Goal: Information Seeking & Learning: Learn about a topic

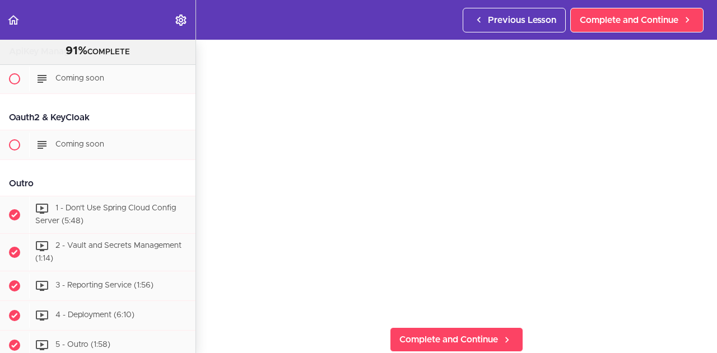
scroll to position [49, 0]
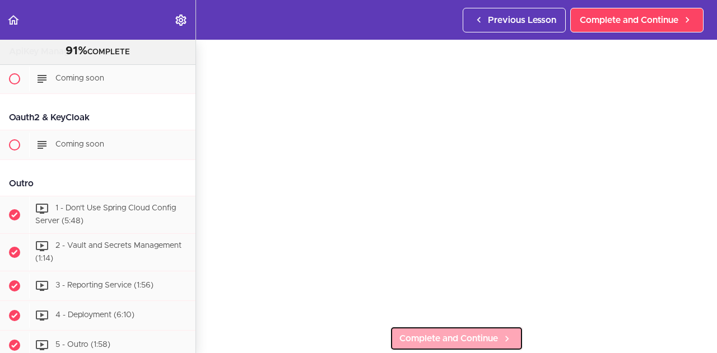
click at [428, 338] on span "Complete and Continue" at bounding box center [448, 338] width 99 height 13
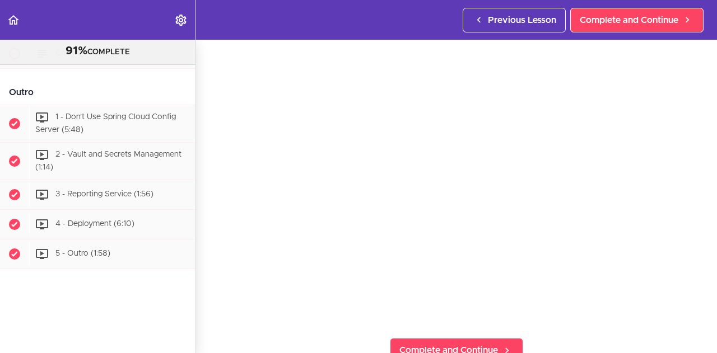
scroll to position [6592, 0]
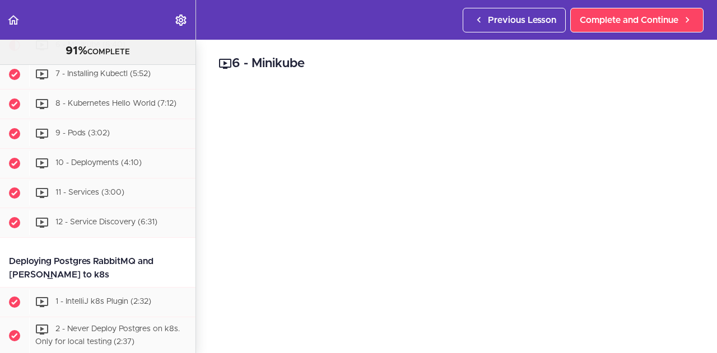
scroll to position [56, 0]
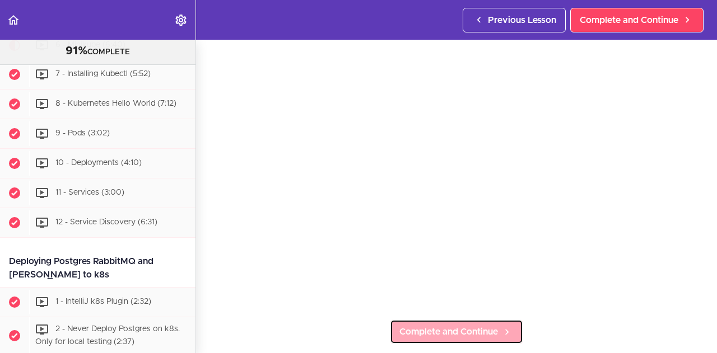
click at [412, 320] on link "Complete and Continue" at bounding box center [456, 332] width 133 height 25
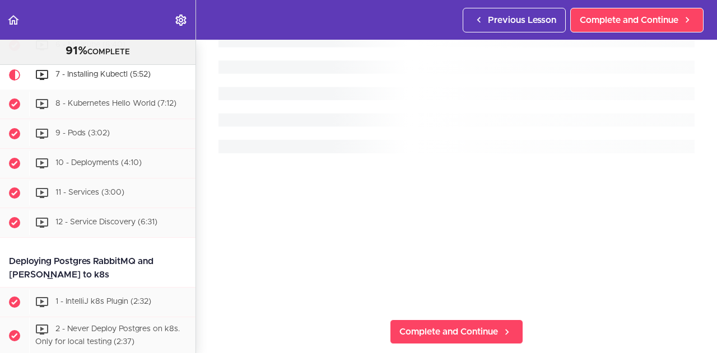
scroll to position [3785, 0]
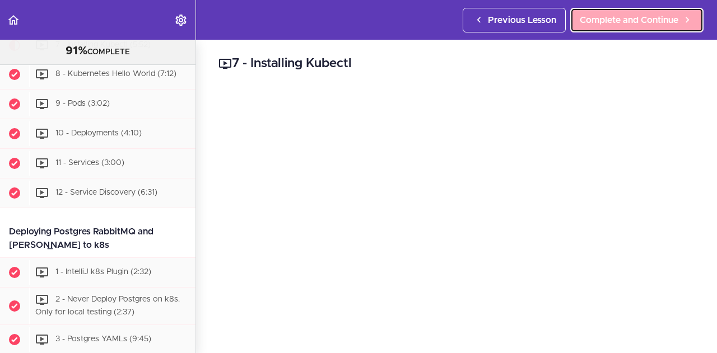
click at [606, 26] on link "Complete and Continue" at bounding box center [636, 20] width 133 height 25
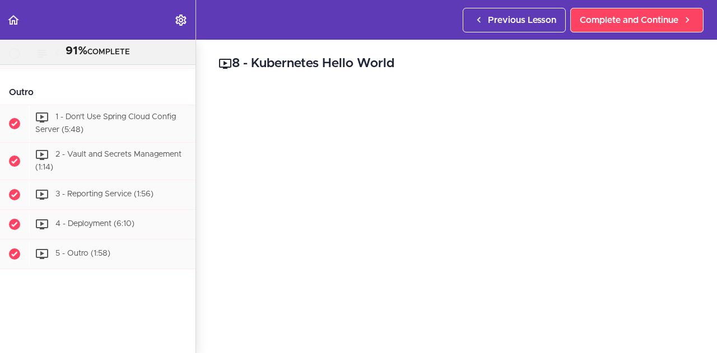
scroll to position [6605, 0]
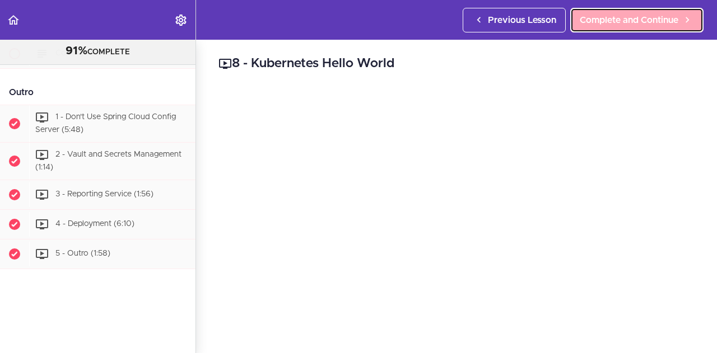
click at [596, 21] on span "Complete and Continue" at bounding box center [629, 19] width 99 height 13
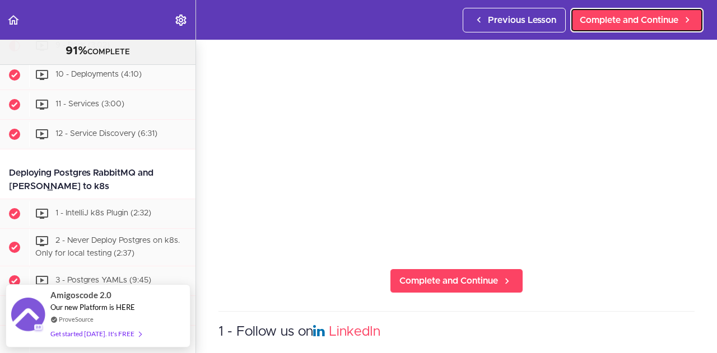
scroll to position [112, 0]
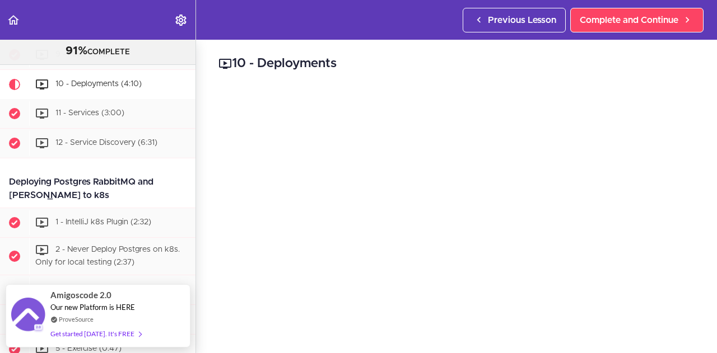
scroll to position [3761, 0]
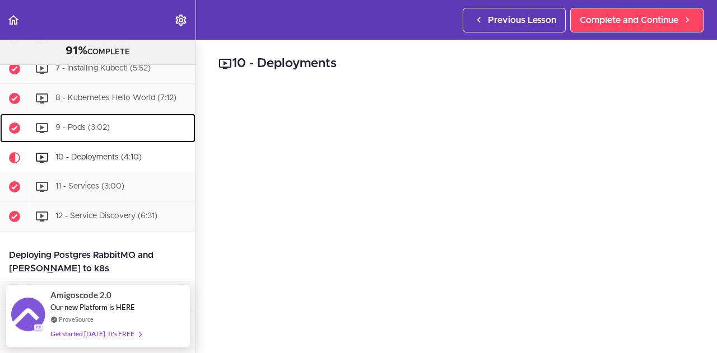
click at [81, 132] on span "9 - Pods (3:02)" at bounding box center [82, 128] width 54 height 8
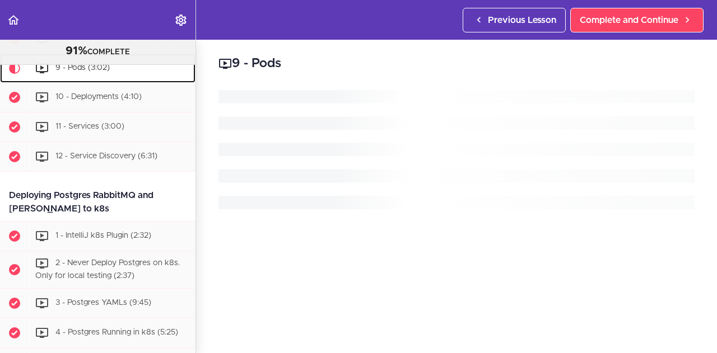
scroll to position [3844, 0]
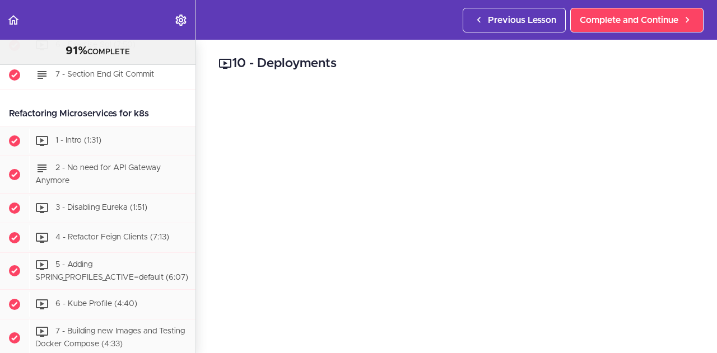
scroll to position [4209, 0]
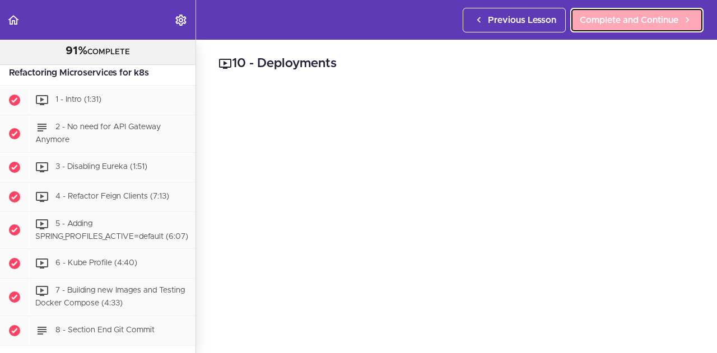
click at [615, 20] on span "Complete and Continue" at bounding box center [629, 19] width 99 height 13
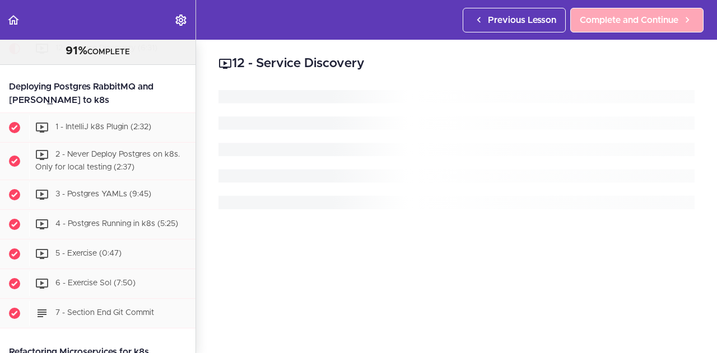
scroll to position [3932, 0]
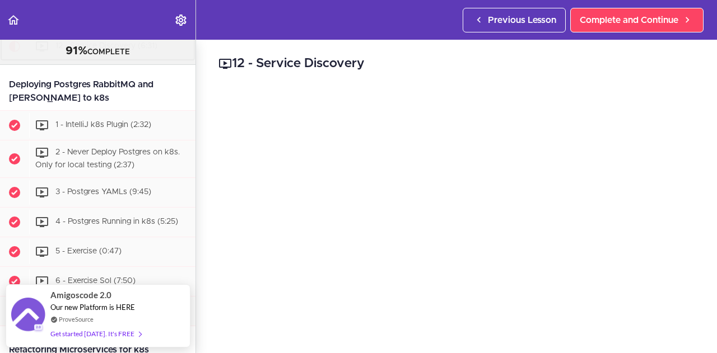
click at [144, 59] on div "12 - Service Discovery (6:31)" at bounding box center [112, 46] width 166 height 25
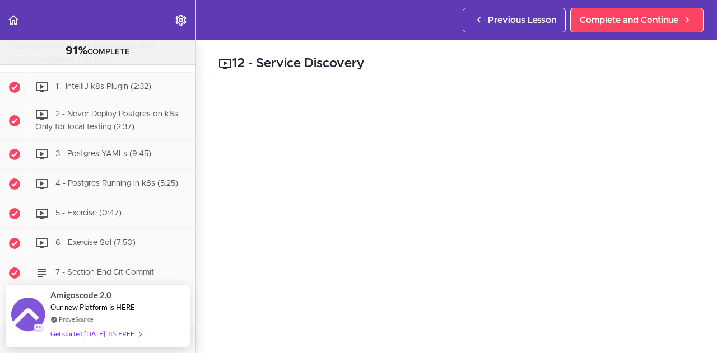
scroll to position [3988, 0]
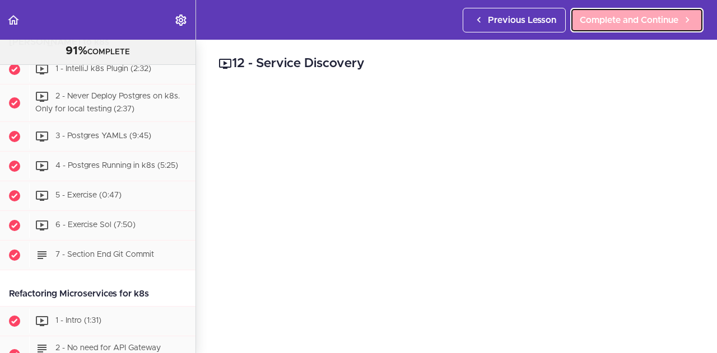
click at [628, 23] on span "Complete and Continue" at bounding box center [629, 19] width 99 height 13
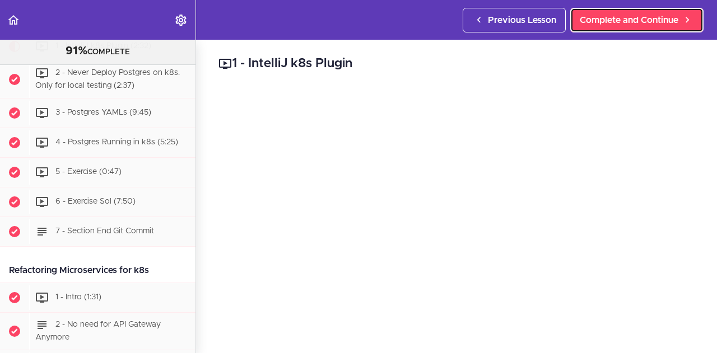
scroll to position [4012, 0]
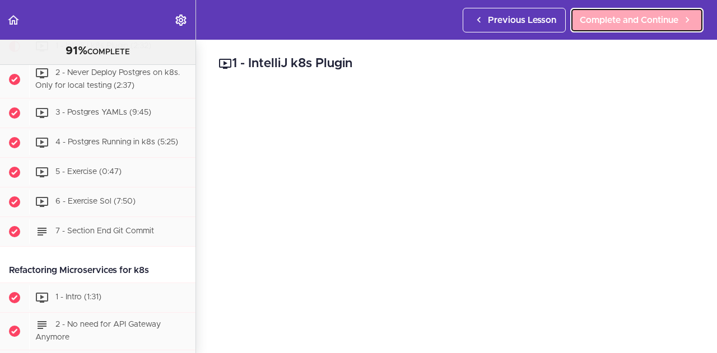
click at [594, 11] on link "Complete and Continue" at bounding box center [636, 20] width 133 height 25
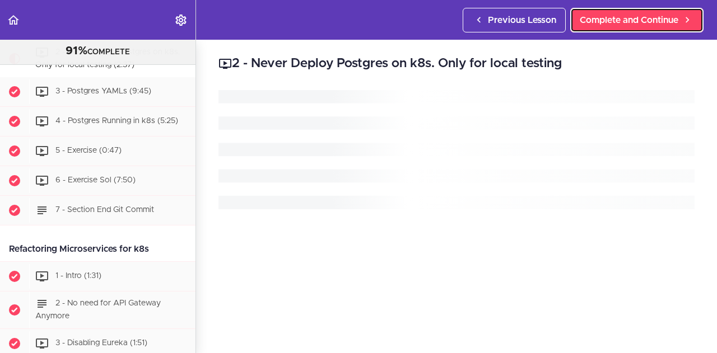
scroll to position [4041, 0]
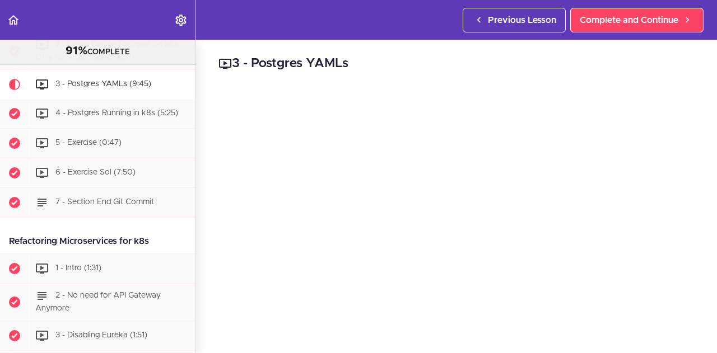
scroll to position [4078, 0]
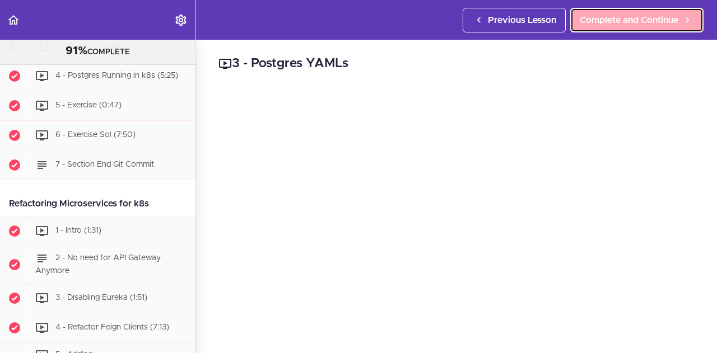
click at [631, 24] on span "Complete and Continue" at bounding box center [629, 19] width 99 height 13
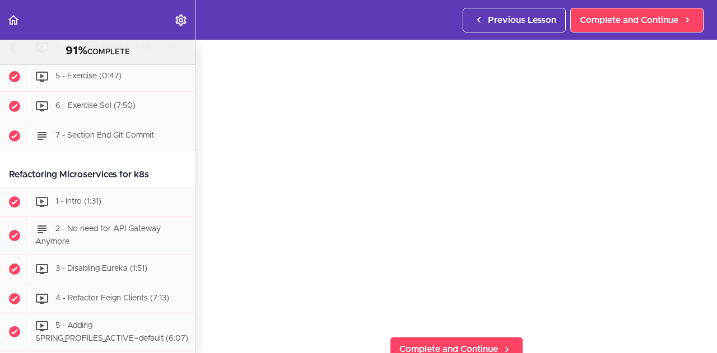
scroll to position [56, 0]
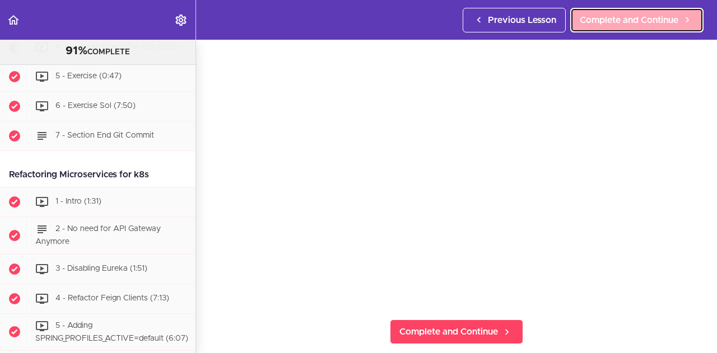
click at [616, 12] on link "Complete and Continue" at bounding box center [636, 20] width 133 height 25
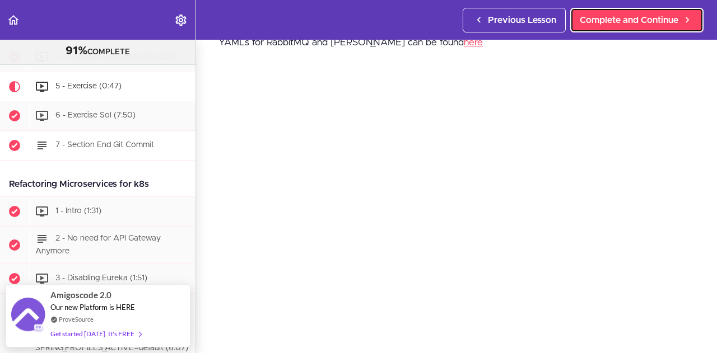
scroll to position [4081, 0]
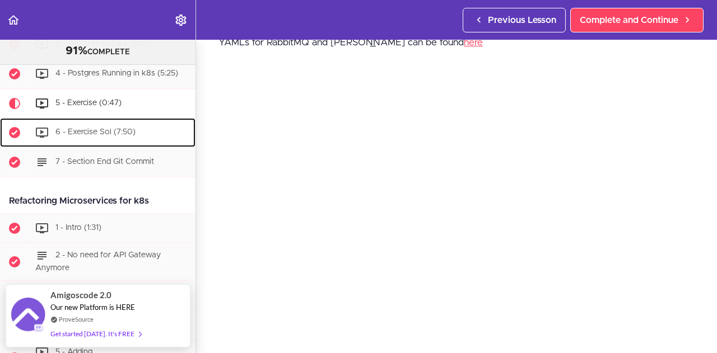
click at [131, 136] on span "6 - Exercise Sol (7:50)" at bounding box center [95, 132] width 80 height 8
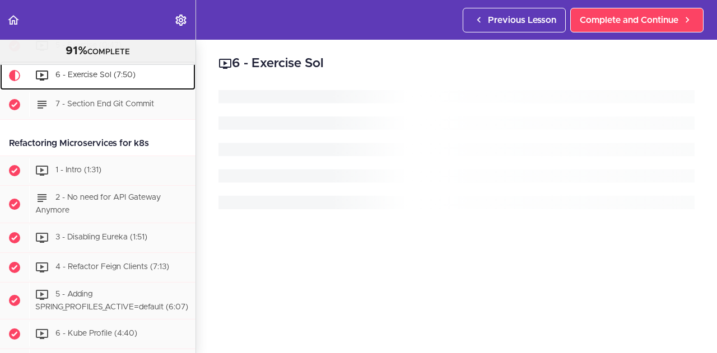
scroll to position [4167, 0]
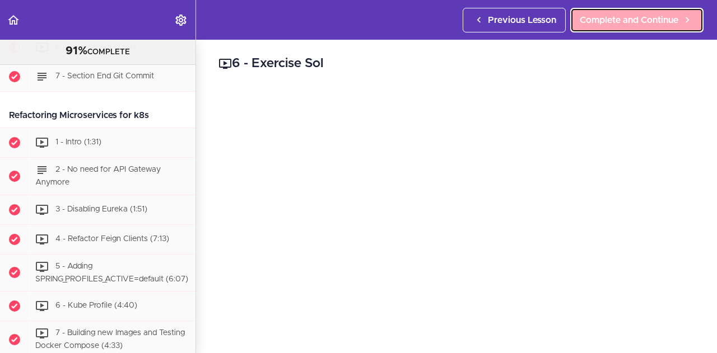
click at [648, 11] on link "Complete and Continue" at bounding box center [636, 20] width 133 height 25
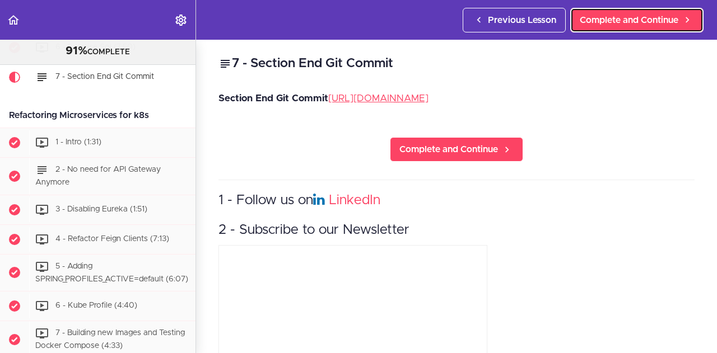
scroll to position [4196, 0]
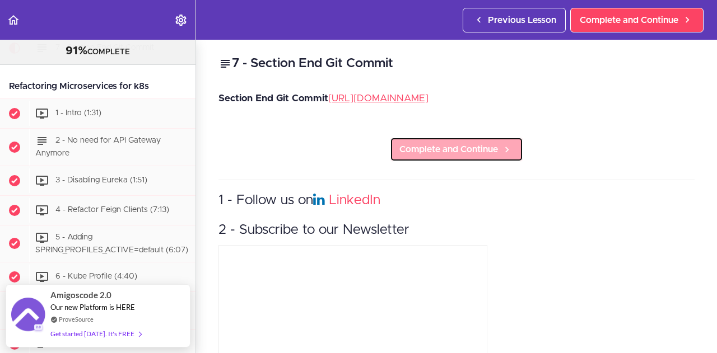
click at [478, 156] on span "Complete and Continue" at bounding box center [448, 149] width 99 height 13
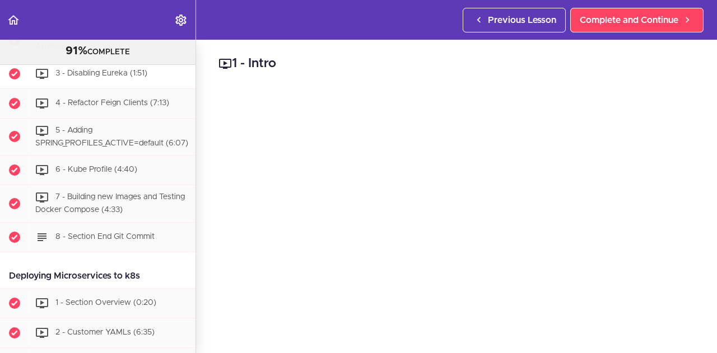
scroll to position [4318, 0]
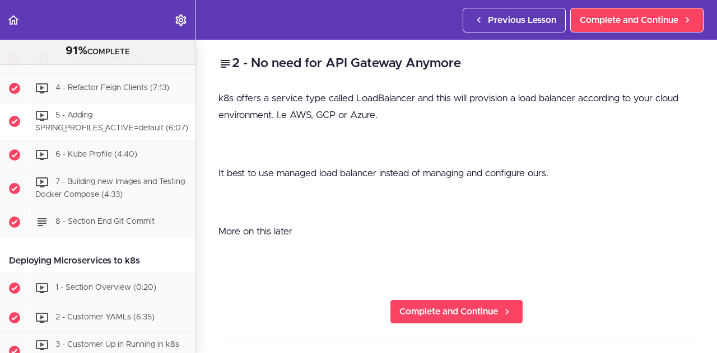
scroll to position [4291, 0]
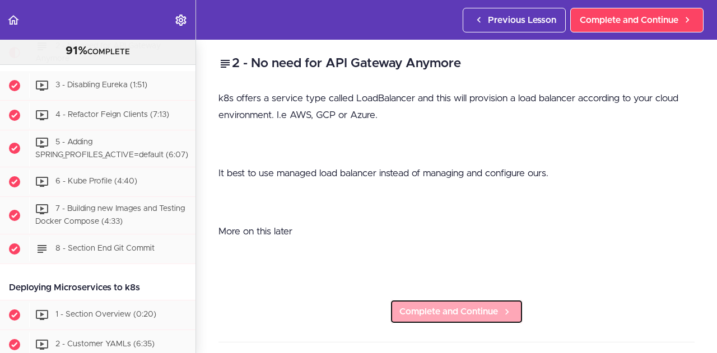
click at [449, 302] on link "Complete and Continue" at bounding box center [456, 312] width 133 height 25
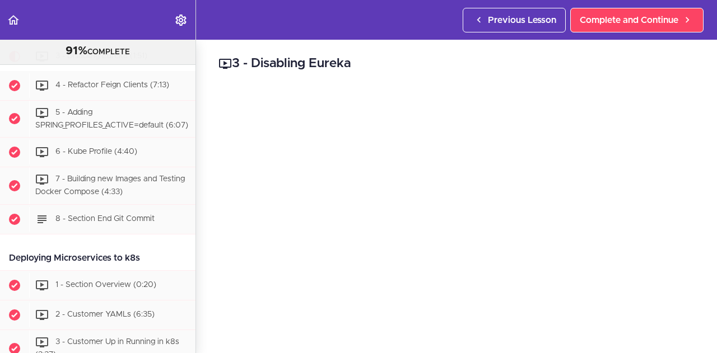
scroll to position [4329, 0]
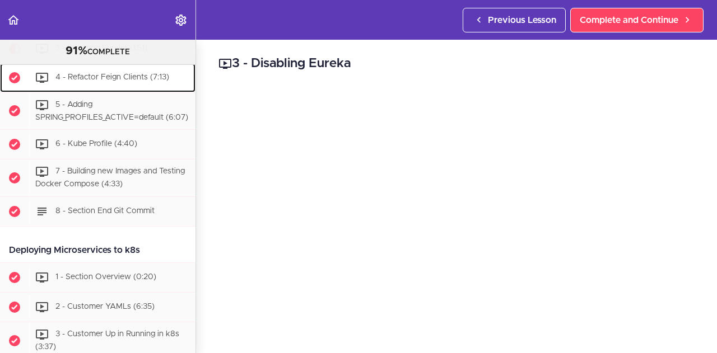
click at [141, 90] on div "4 - Refactor Feign Clients (7:13)" at bounding box center [112, 78] width 166 height 25
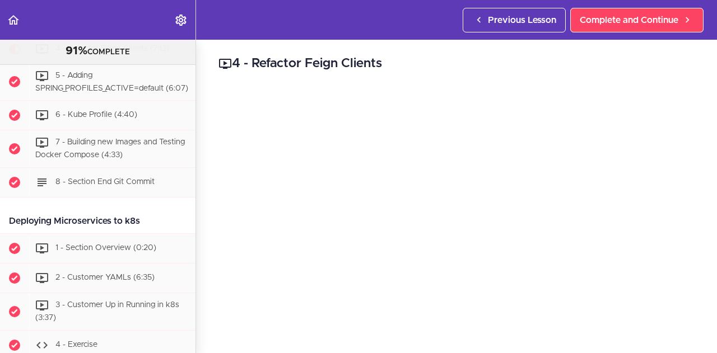
drag, startPoint x: 389, startPoint y: 62, endPoint x: 216, endPoint y: 66, distance: 173.1
click at [216, 66] on div "4 - Refactor Feign Clients Complete and Continue 1 - Follow us on LinkedIn 2 - …" at bounding box center [456, 197] width 521 height 314
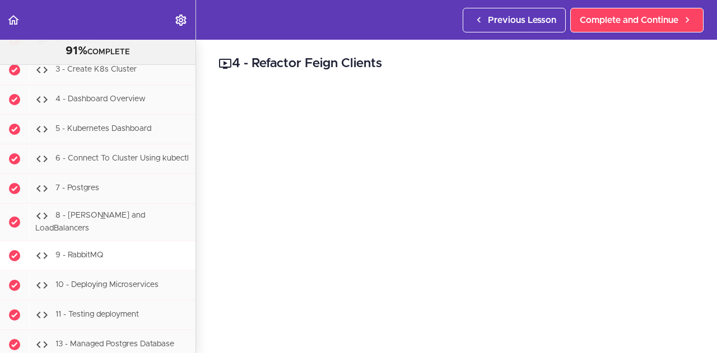
scroll to position [4806, 0]
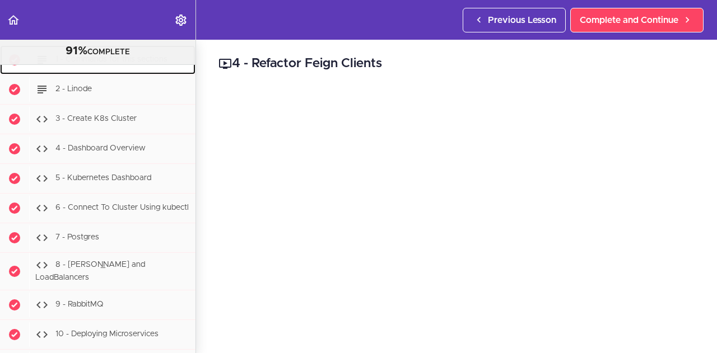
click at [119, 72] on div "1 - Commands for this sections" at bounding box center [112, 60] width 166 height 25
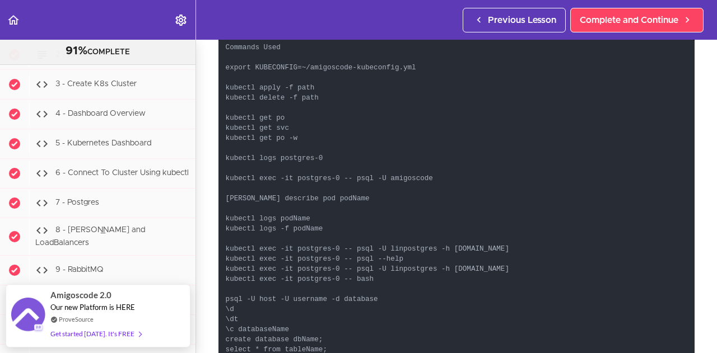
scroll to position [56, 0]
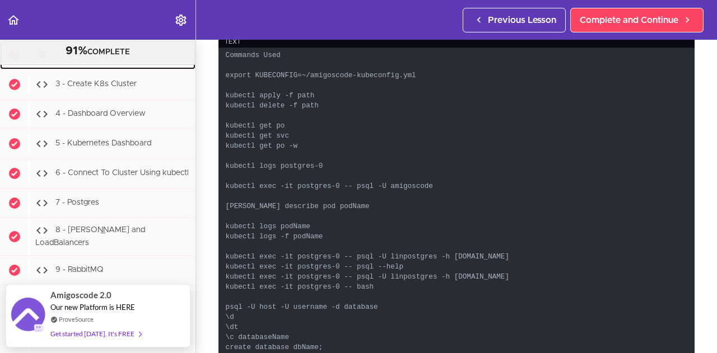
click at [114, 67] on div "2 - Linode" at bounding box center [112, 55] width 166 height 25
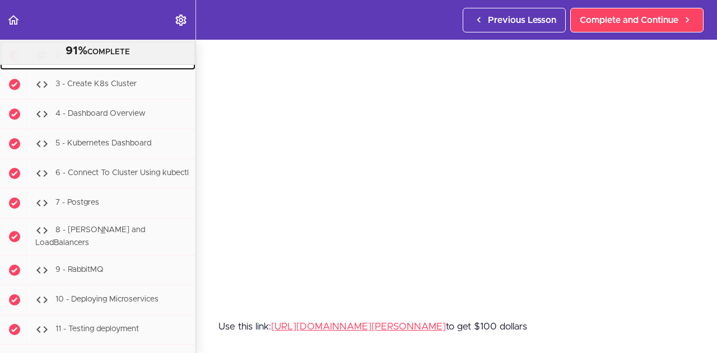
scroll to position [4870, 0]
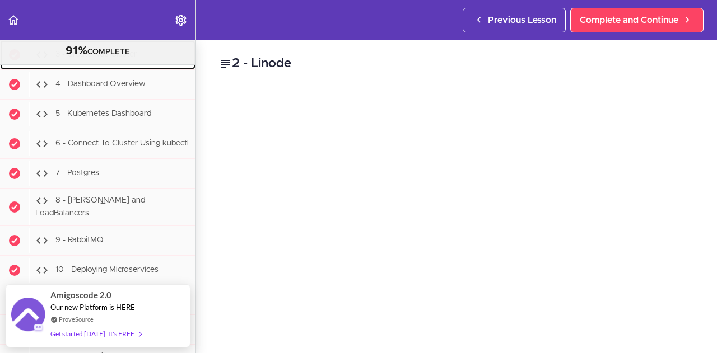
click at [132, 59] on span "3 - Create K8s Cluster" at bounding box center [95, 55] width 81 height 8
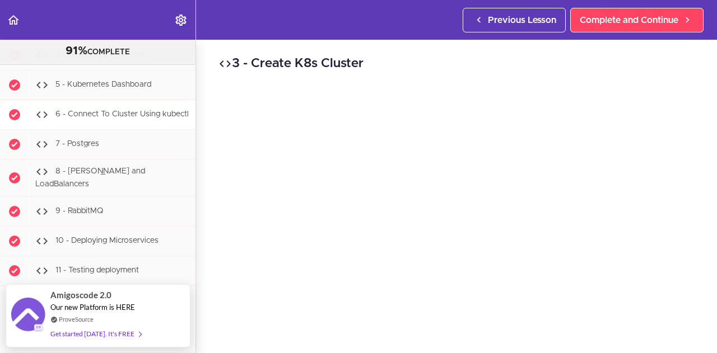
scroll to position [4843, 0]
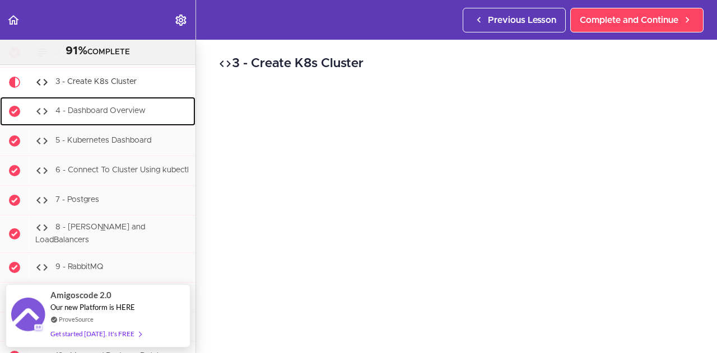
click at [127, 124] on div "4 - Dashboard Overview" at bounding box center [112, 111] width 166 height 25
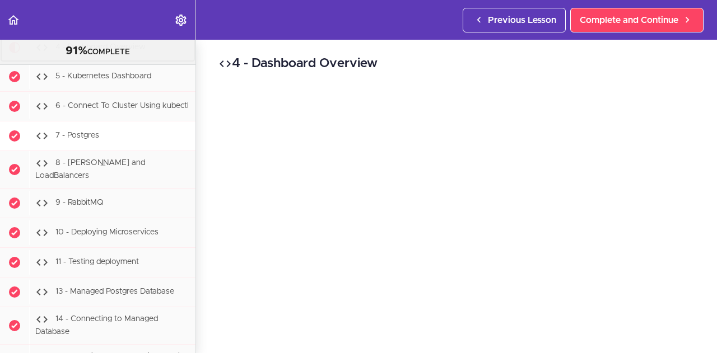
scroll to position [4929, 0]
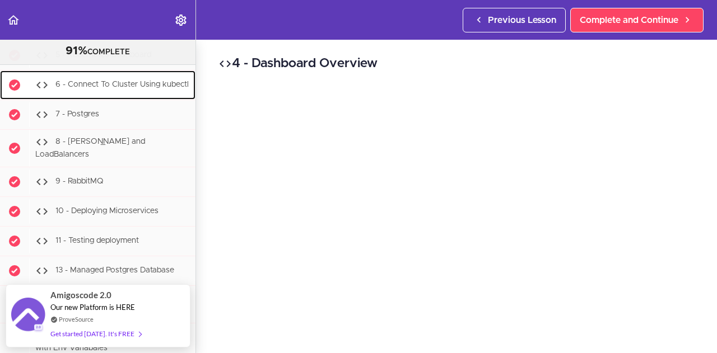
click at [124, 97] on div "6 - Connect To Cluster Using kubectl" at bounding box center [112, 85] width 166 height 25
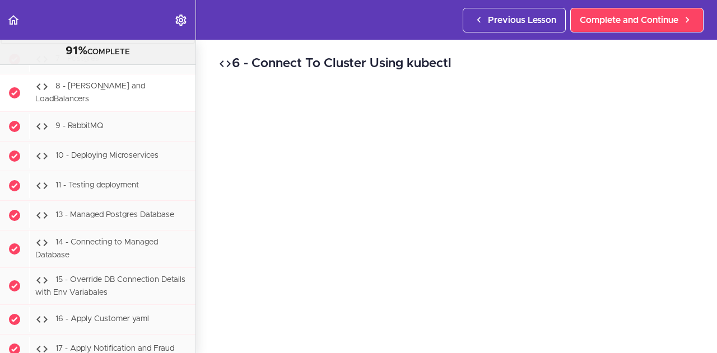
scroll to position [4988, 0]
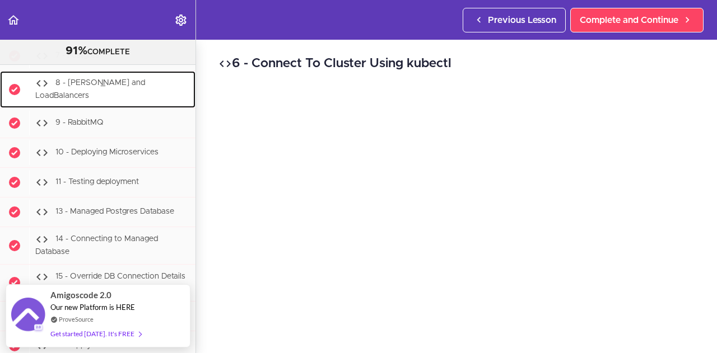
click at [129, 108] on div "8 - Zipkin and LoadBalancers" at bounding box center [112, 89] width 166 height 37
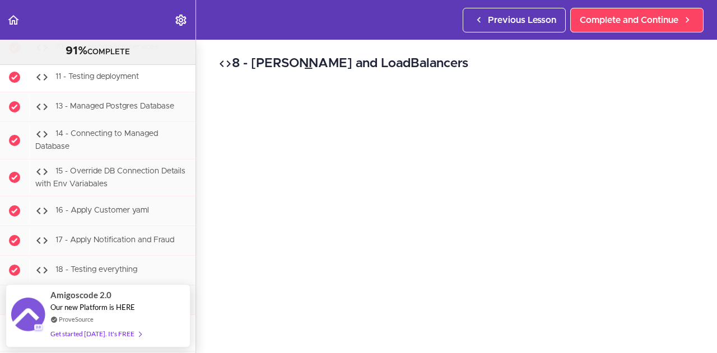
scroll to position [5110, 0]
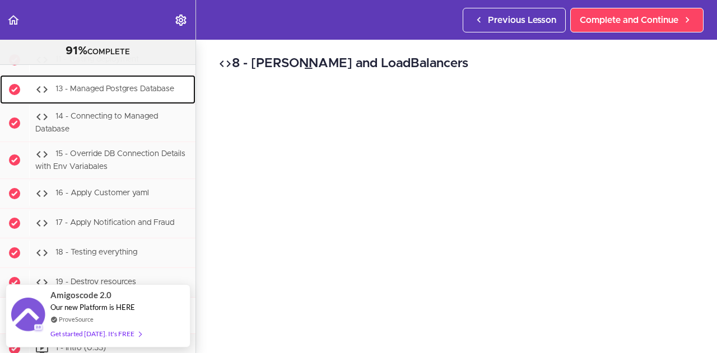
click at [125, 93] on span "13 - Managed Postgres Database" at bounding box center [114, 89] width 119 height 8
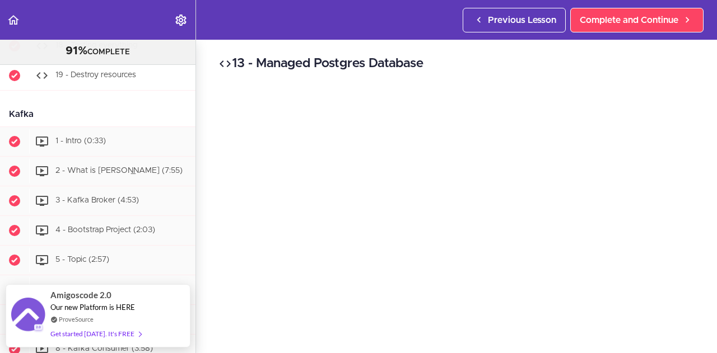
scroll to position [5396, 0]
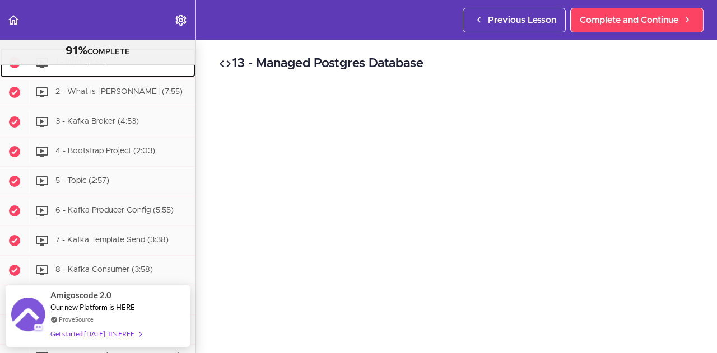
click at [119, 75] on div "1 - Intro (0:33)" at bounding box center [112, 62] width 166 height 25
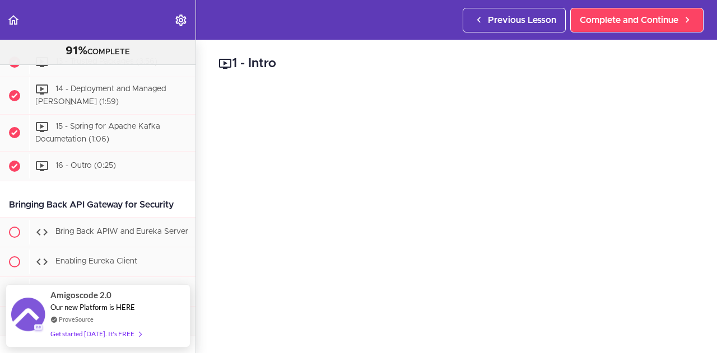
scroll to position [5767, 0]
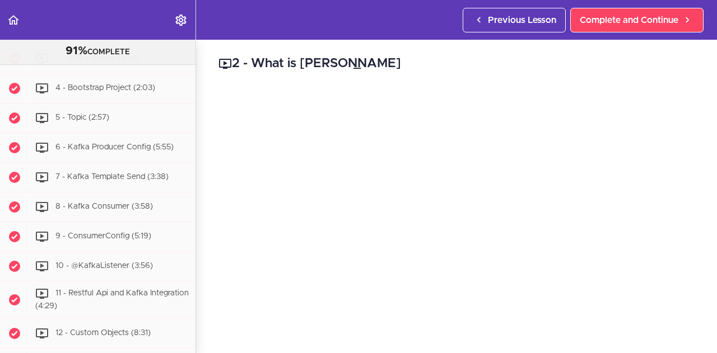
scroll to position [5460, 0]
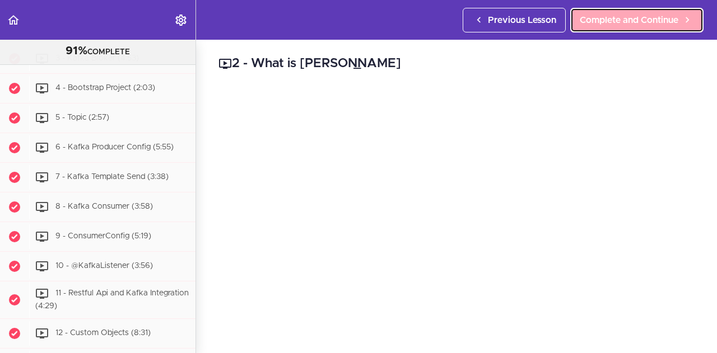
click at [638, 16] on span "Complete and Continue" at bounding box center [629, 19] width 99 height 13
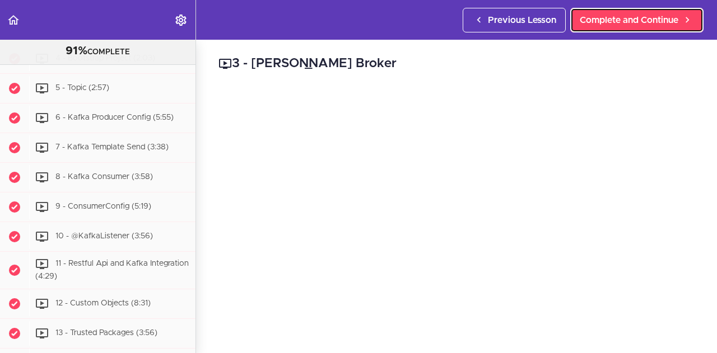
scroll to position [5489, 0]
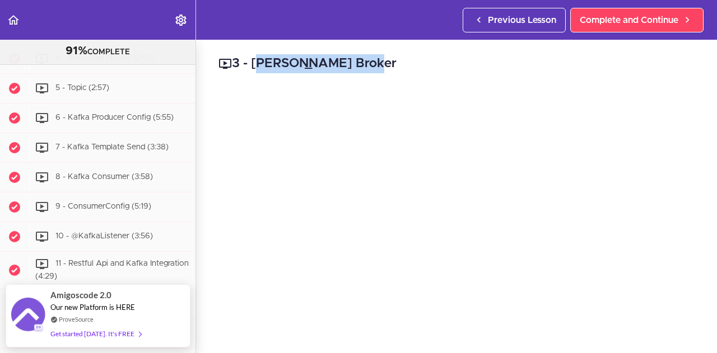
drag, startPoint x: 338, startPoint y: 62, endPoint x: 322, endPoint y: 61, distance: 16.3
click at [318, 61] on h2 "3 - Kafka Broker" at bounding box center [456, 63] width 476 height 19
click at [335, 63] on h2 "3 - Kafka Broker" at bounding box center [456, 63] width 476 height 19
click at [336, 64] on h2 "3 - Kafka Broker" at bounding box center [456, 63] width 476 height 19
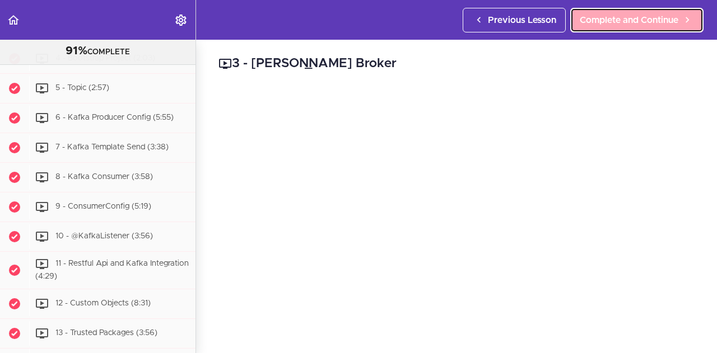
click at [599, 16] on span "Complete and Continue" at bounding box center [629, 19] width 99 height 13
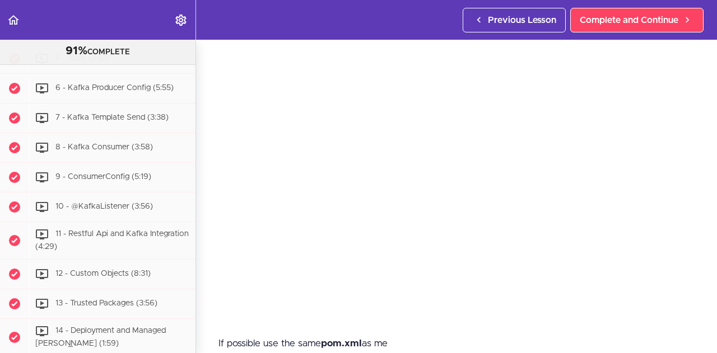
scroll to position [56, 0]
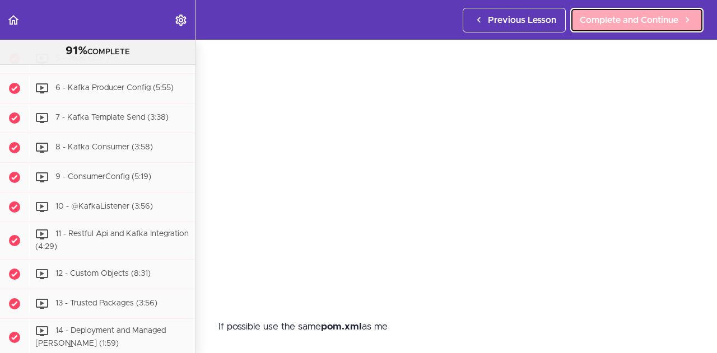
click at [598, 15] on span "Complete and Continue" at bounding box center [629, 19] width 99 height 13
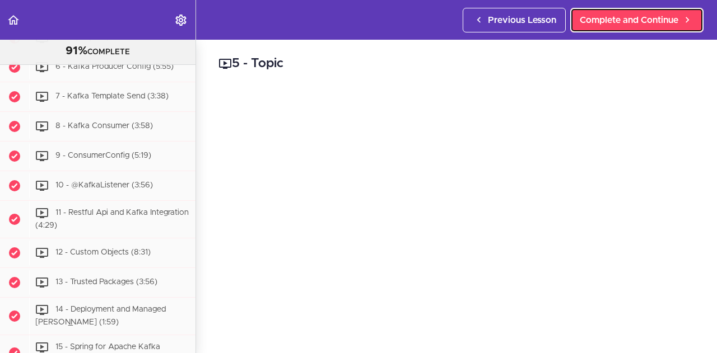
scroll to position [5548, 0]
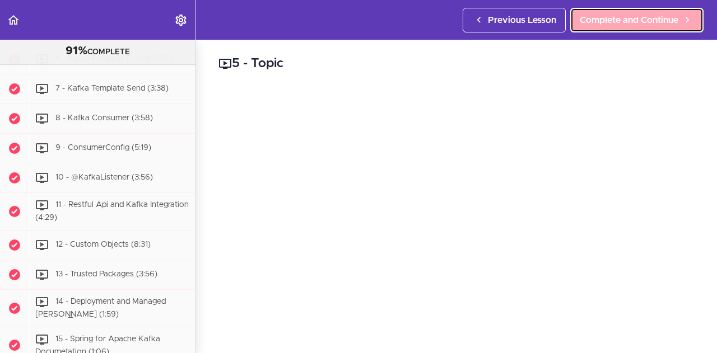
click at [635, 26] on span "Complete and Continue" at bounding box center [629, 19] width 99 height 13
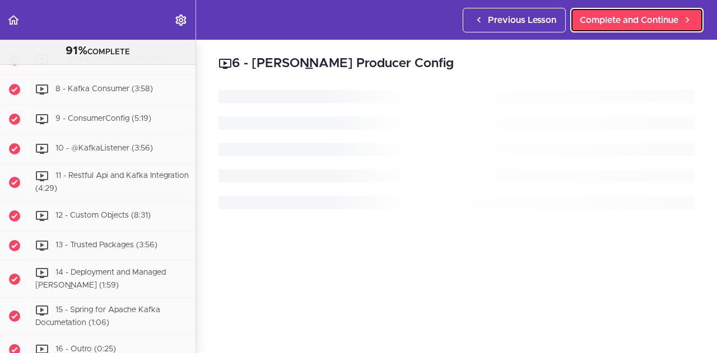
scroll to position [5578, 0]
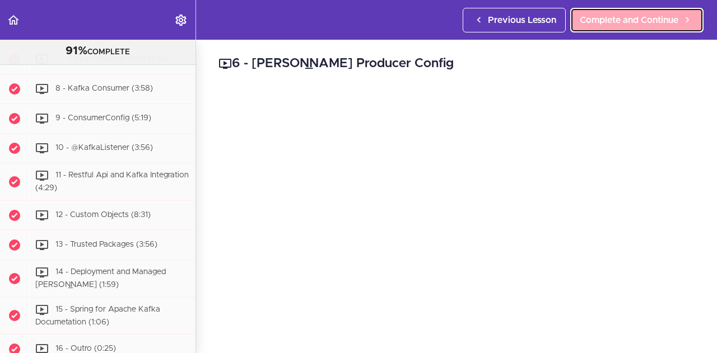
click at [654, 27] on link "Complete and Continue" at bounding box center [636, 20] width 133 height 25
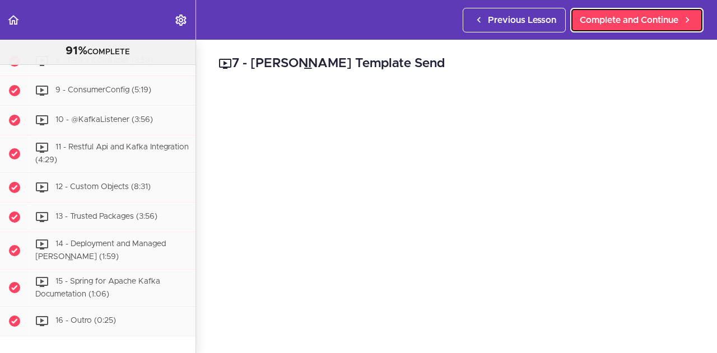
scroll to position [5608, 0]
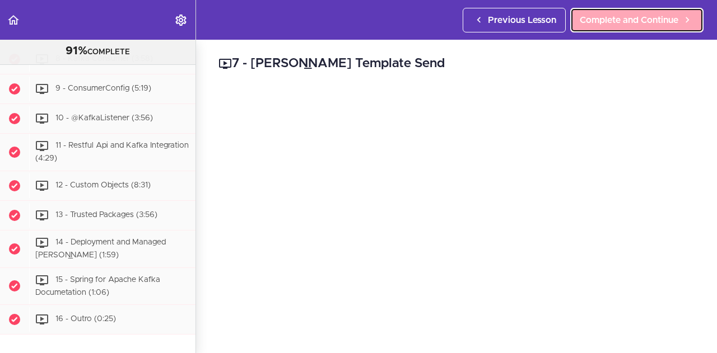
click at [631, 12] on link "Complete and Continue" at bounding box center [636, 20] width 133 height 25
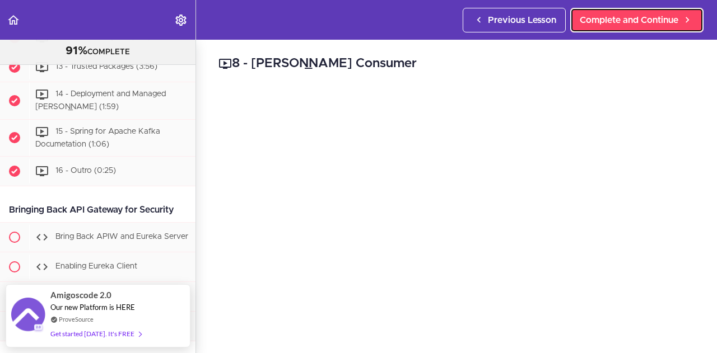
scroll to position [5749, 0]
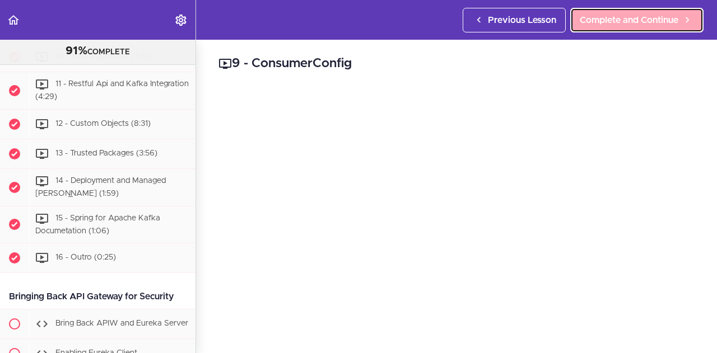
scroll to position [5666, 0]
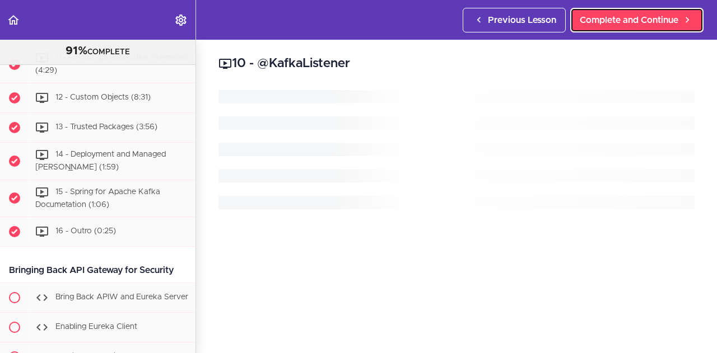
scroll to position [5696, 0]
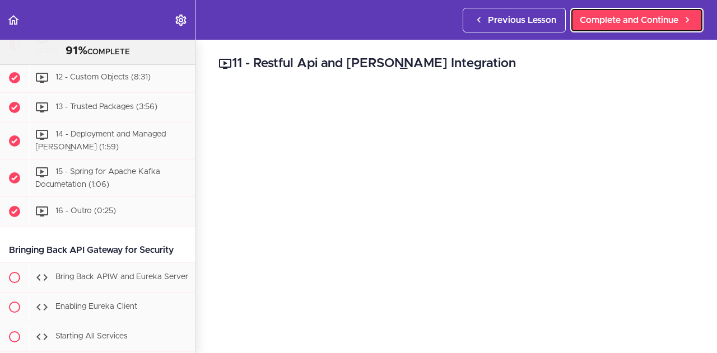
scroll to position [5725, 0]
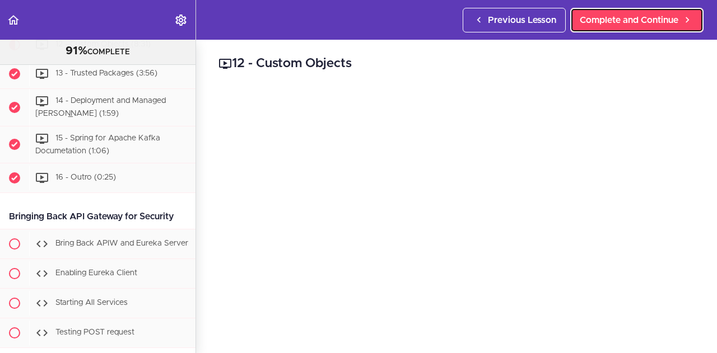
scroll to position [5763, 0]
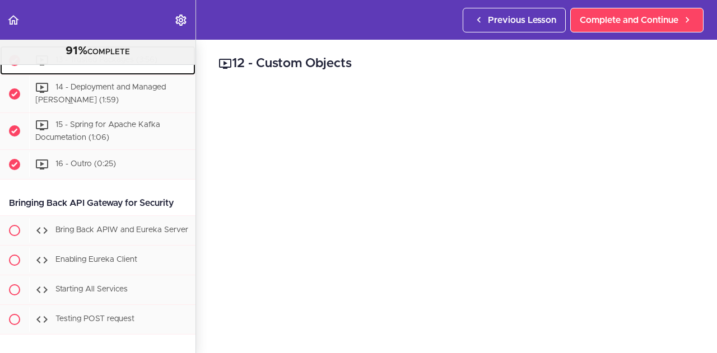
click at [112, 73] on div "13 - Trusted Packages (3:56)" at bounding box center [112, 60] width 166 height 25
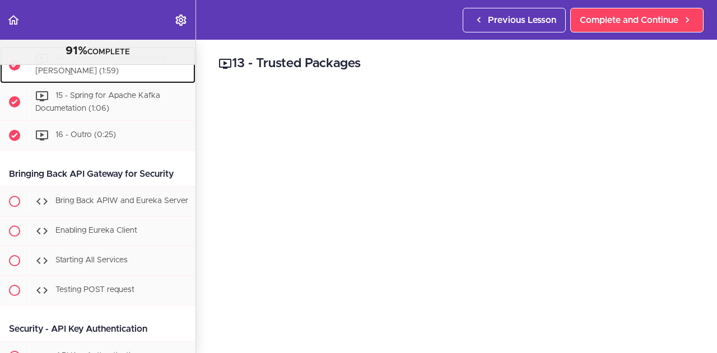
click at [91, 83] on div "14 - Deployment and Managed Kafka (1:59)" at bounding box center [112, 64] width 166 height 37
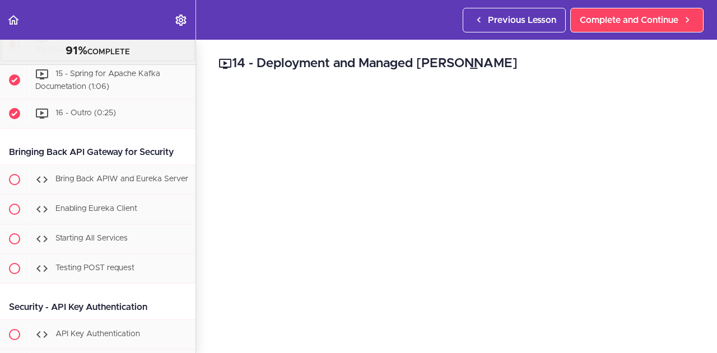
scroll to position [5821, 0]
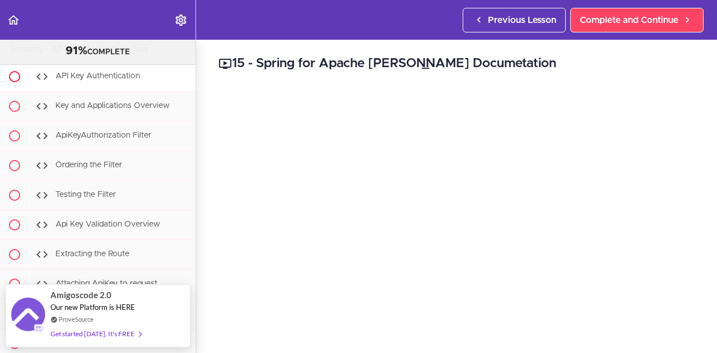
scroll to position [6082, 0]
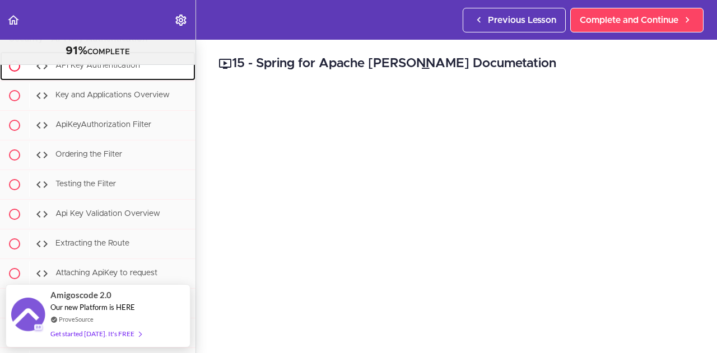
click at [110, 70] on span "API Key Authentication" at bounding box center [97, 66] width 85 height 8
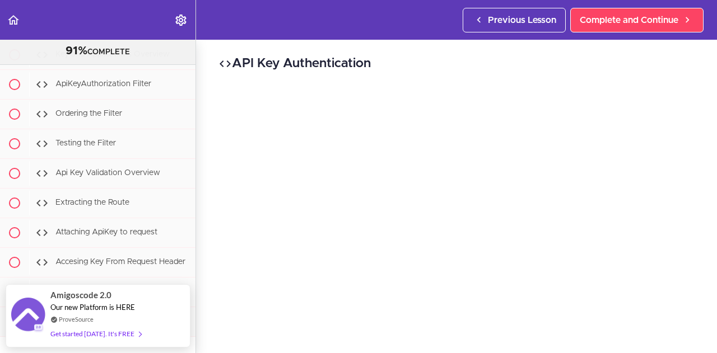
scroll to position [56, 0]
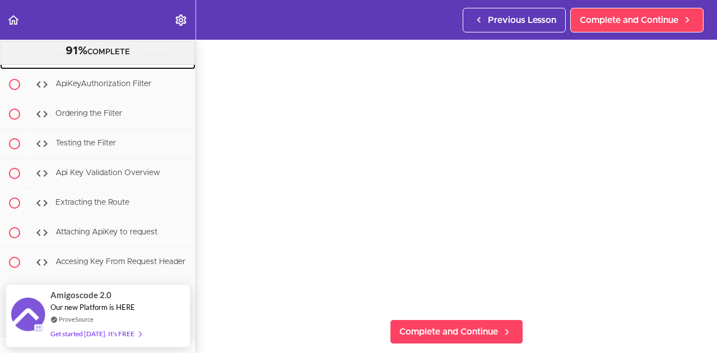
click at [124, 67] on div "Key and Applications Overview" at bounding box center [112, 55] width 166 height 25
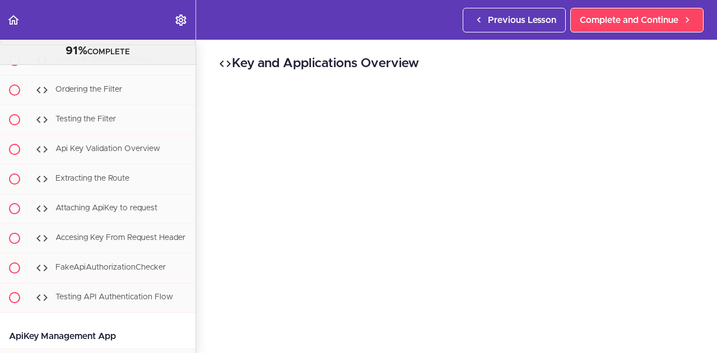
scroll to position [6152, 0]
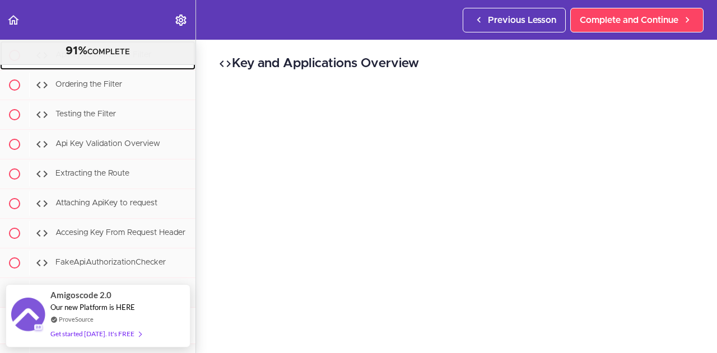
click at [105, 59] on span "ApiKeyAuthorization Filter" at bounding box center [103, 56] width 96 height 8
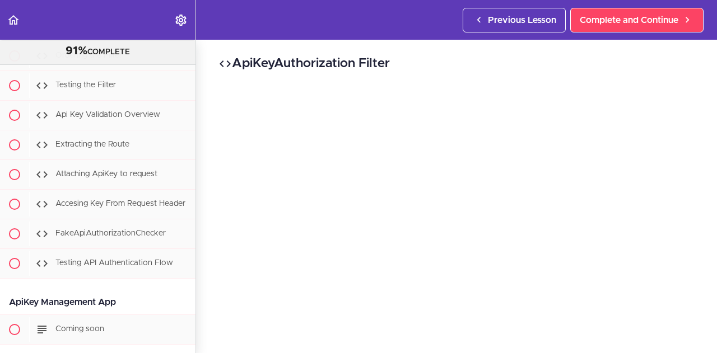
scroll to position [6182, 0]
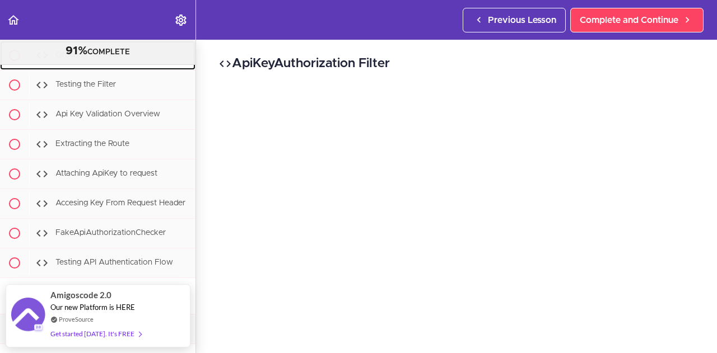
click at [106, 59] on span "Ordering the Filter" at bounding box center [88, 56] width 67 height 8
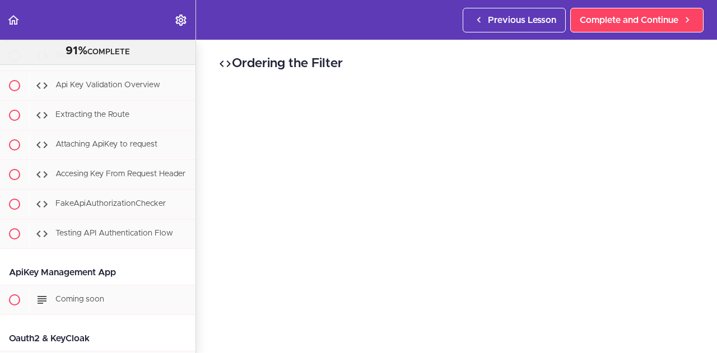
scroll to position [6212, 0]
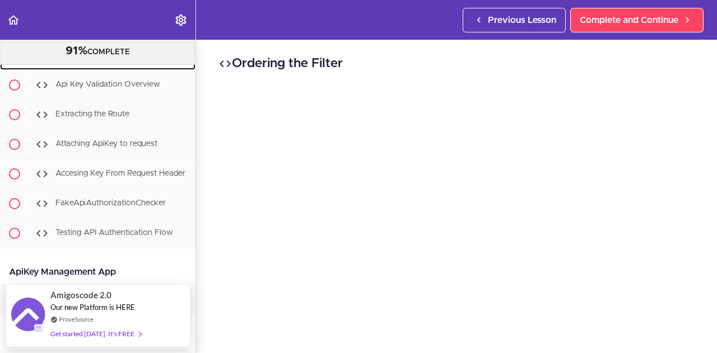
click at [114, 68] on div "Testing the Filter" at bounding box center [112, 55] width 166 height 25
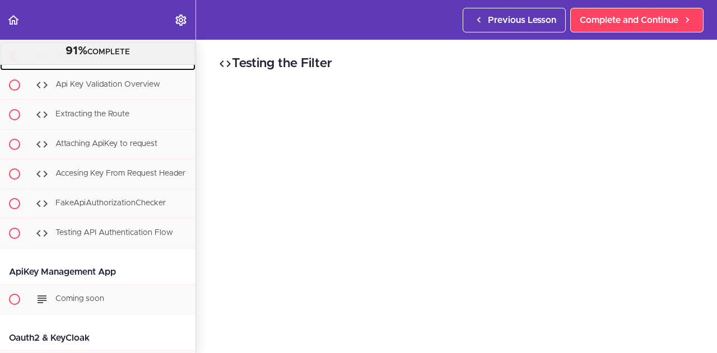
scroll to position [6241, 0]
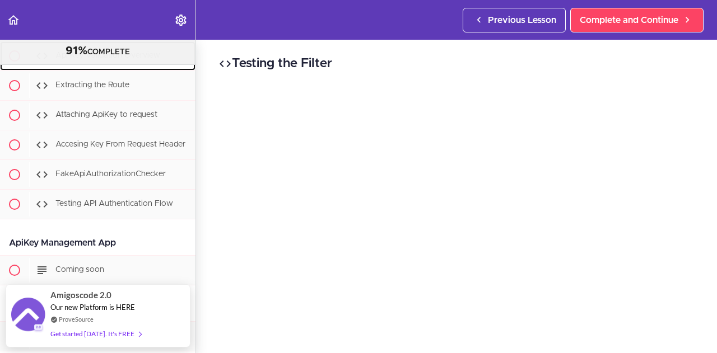
click at [112, 60] on span "Api Key Validation Overview" at bounding box center [107, 56] width 105 height 8
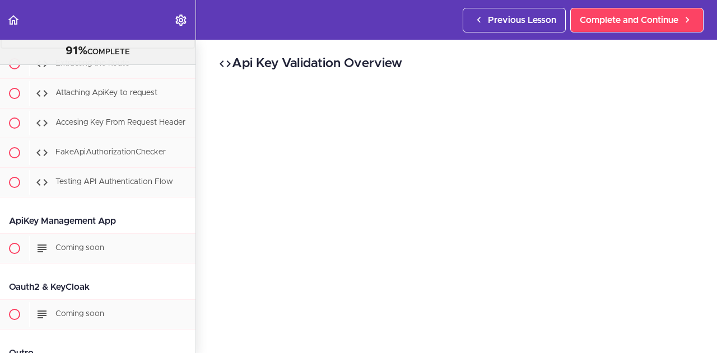
scroll to position [6271, 0]
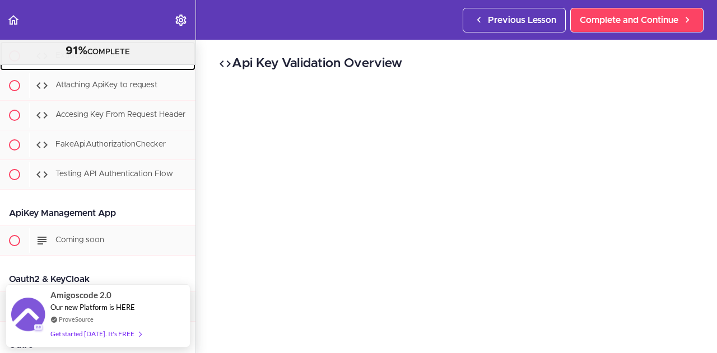
click at [109, 68] on div "Extracting the Route" at bounding box center [112, 56] width 166 height 25
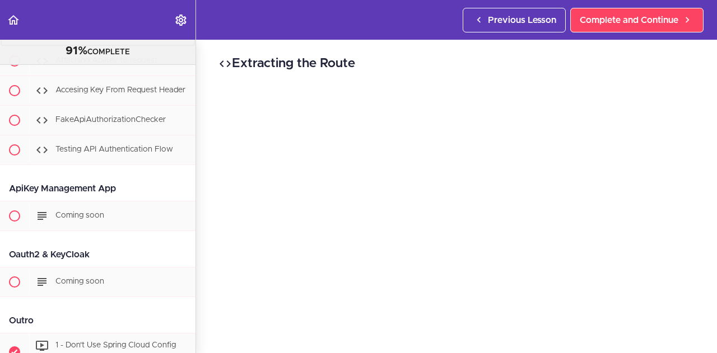
scroll to position [6300, 0]
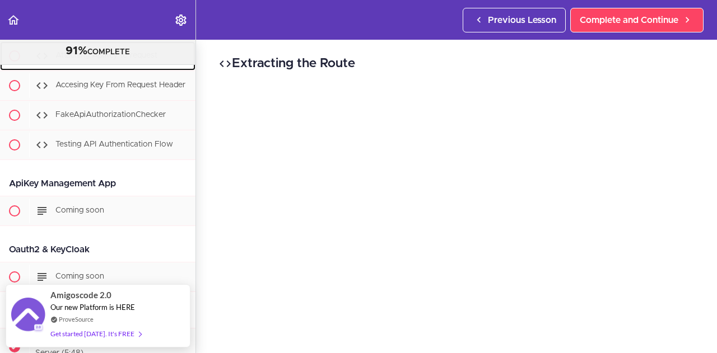
click at [109, 68] on div "Attaching ApiKey to request" at bounding box center [112, 56] width 166 height 25
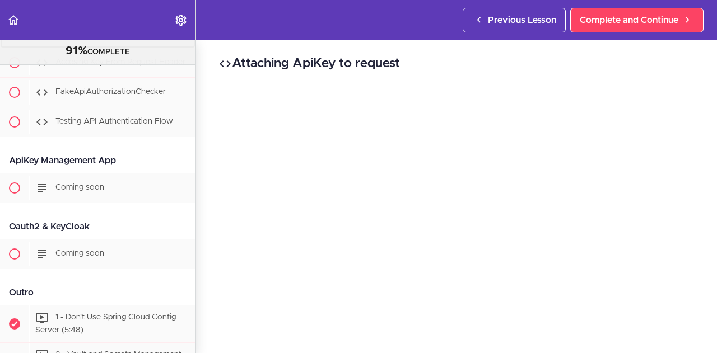
scroll to position [6329, 0]
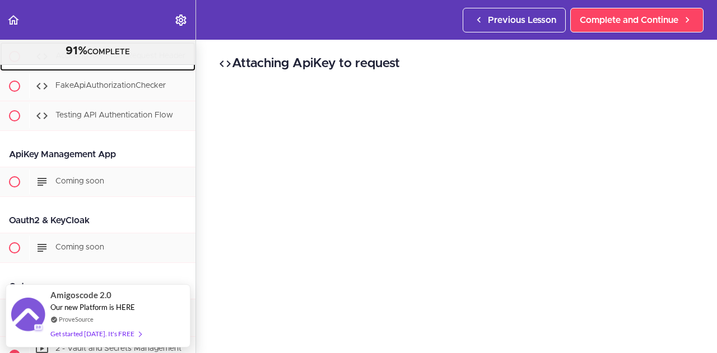
click at [109, 69] on div "Accesing Key From Request Header" at bounding box center [112, 56] width 166 height 25
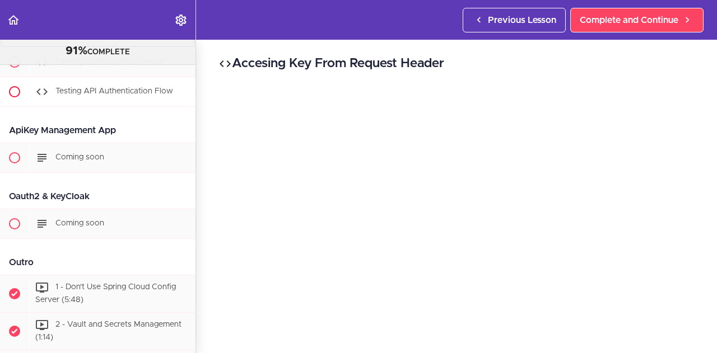
scroll to position [6359, 0]
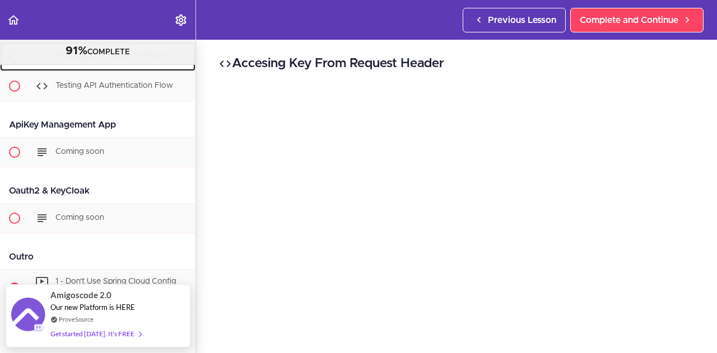
click at [100, 60] on span "FakeApiAuthorizationChecker" at bounding box center [110, 57] width 110 height 8
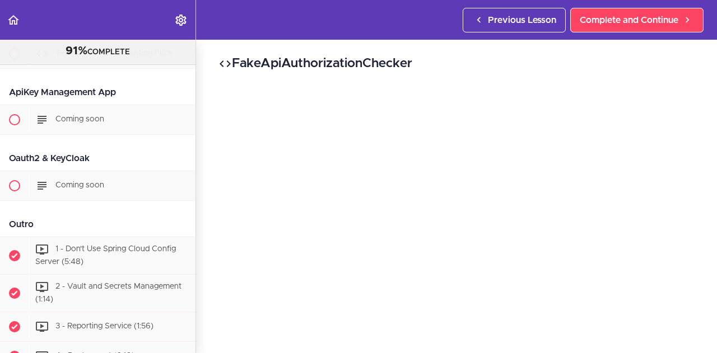
scroll to position [6396, 0]
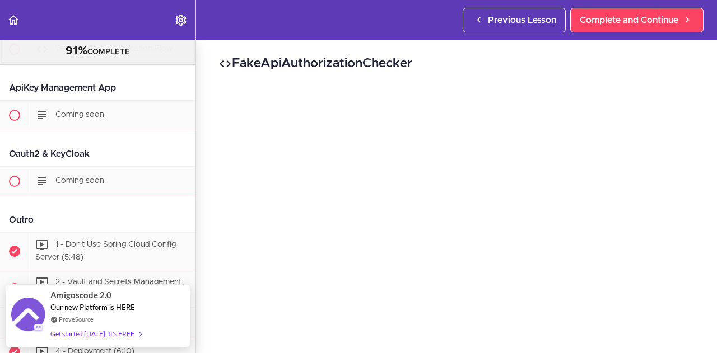
click at [98, 62] on div "Testing API Authentication Flow" at bounding box center [112, 49] width 166 height 25
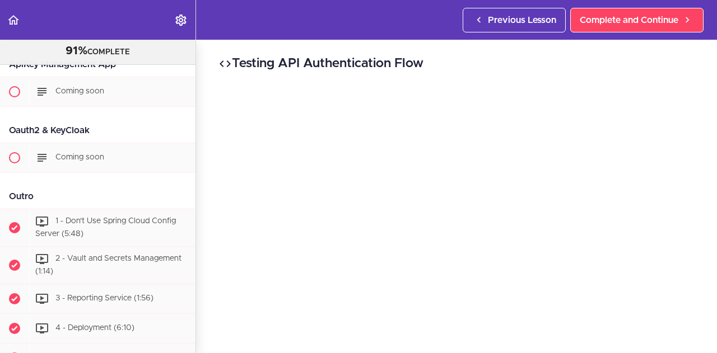
scroll to position [6426, 0]
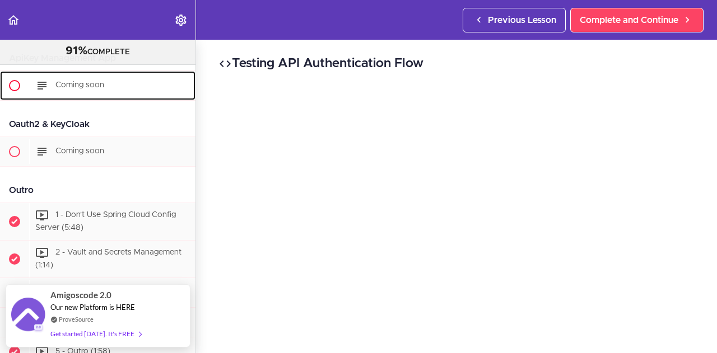
click at [96, 98] on div "Coming soon" at bounding box center [112, 85] width 166 height 25
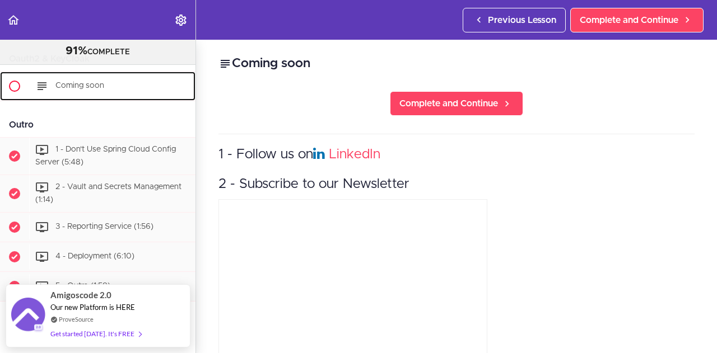
click at [123, 99] on div "Coming soon" at bounding box center [112, 86] width 166 height 25
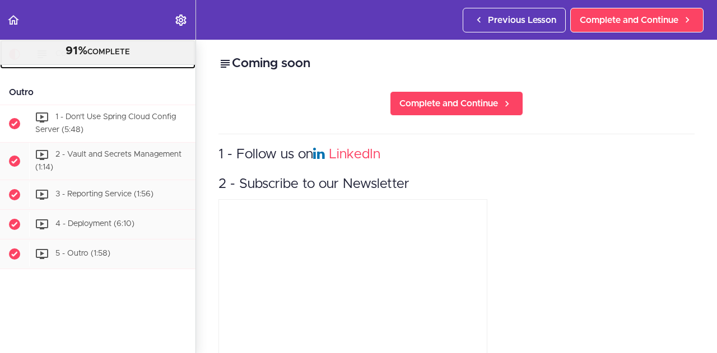
scroll to position [6557, 0]
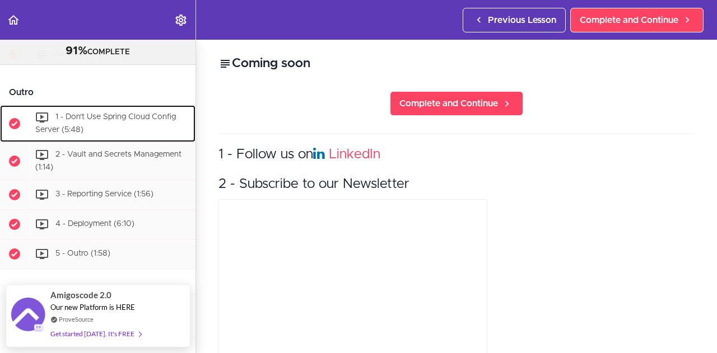
click at [110, 142] on div "1 - Don't Use Spring Cloud Config Server (5:48)" at bounding box center [112, 123] width 166 height 37
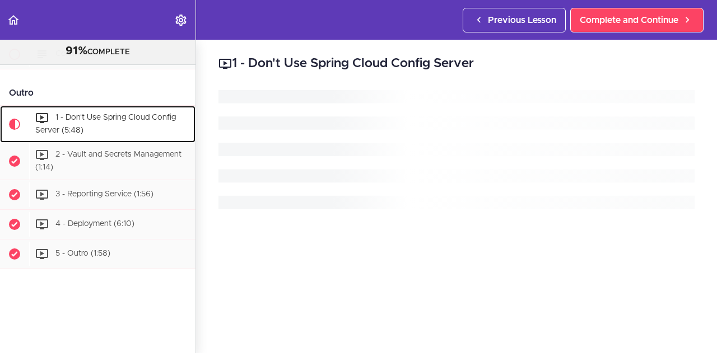
scroll to position [6605, 0]
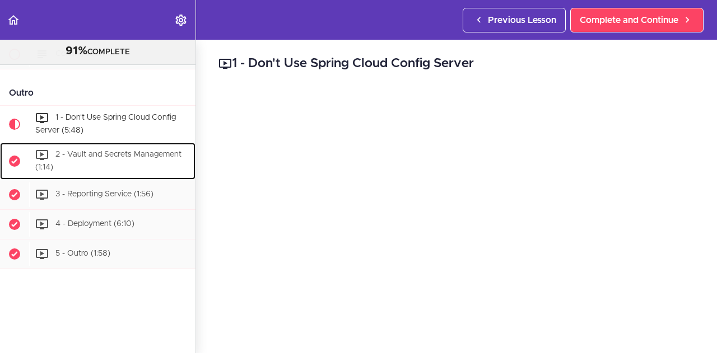
click at [90, 151] on span "2 - Vault and Secrets Management (1:14)" at bounding box center [108, 161] width 146 height 21
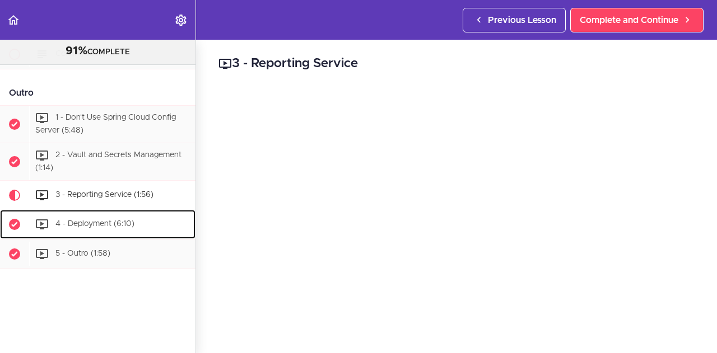
click at [122, 225] on div "4 - Deployment (6:10)" at bounding box center [112, 224] width 166 height 25
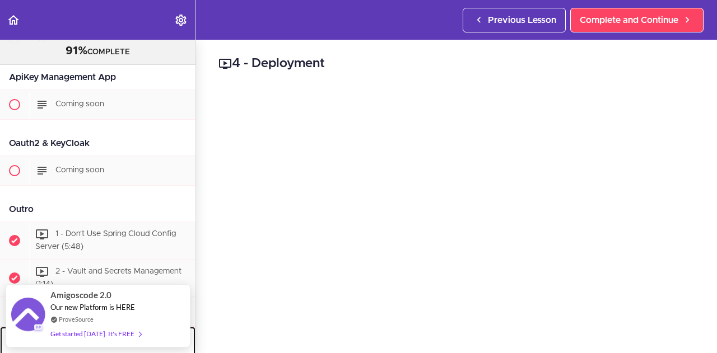
scroll to position [6381, 0]
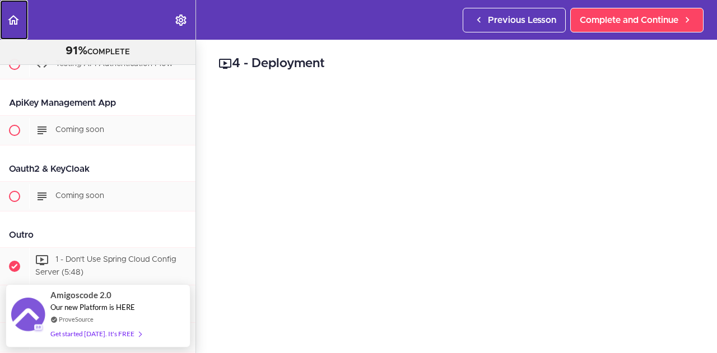
click at [9, 17] on icon "Back to course curriculum" at bounding box center [13, 19] width 13 height 13
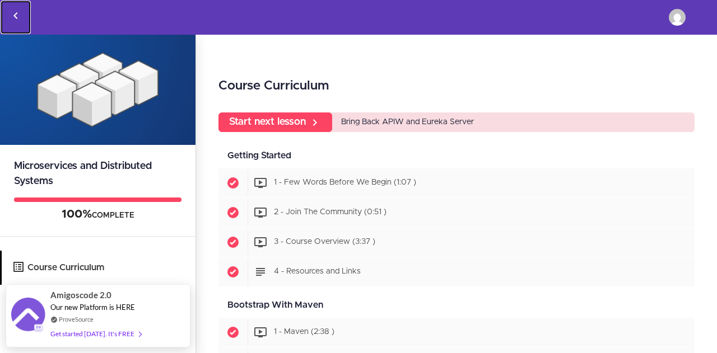
click at [13, 10] on icon "Back to courses" at bounding box center [15, 15] width 13 height 13
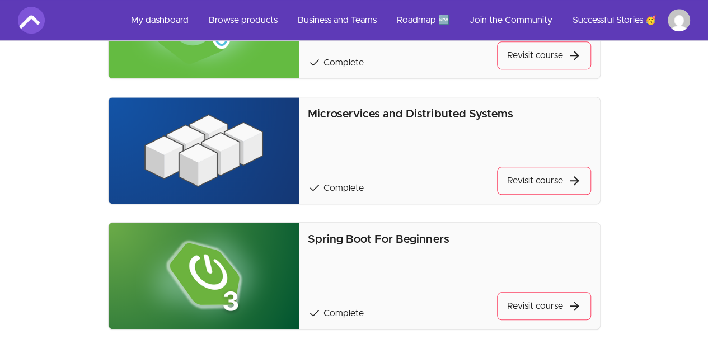
scroll to position [336, 0]
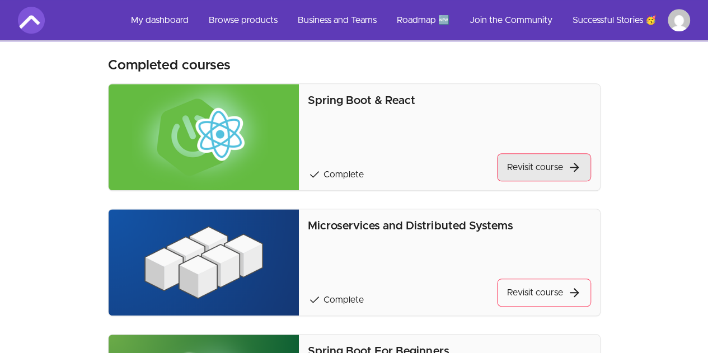
click at [533, 168] on link "Revisit course" at bounding box center [544, 167] width 94 height 28
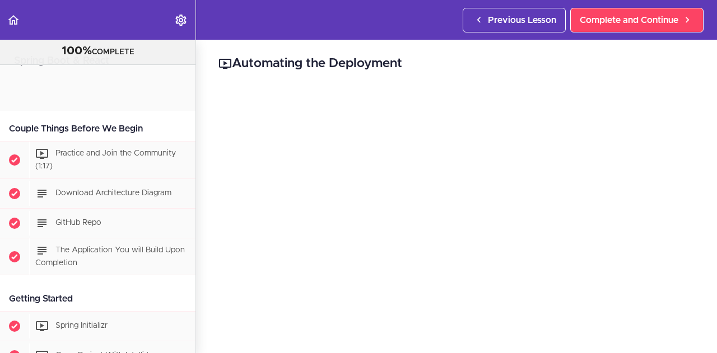
scroll to position [3082, 0]
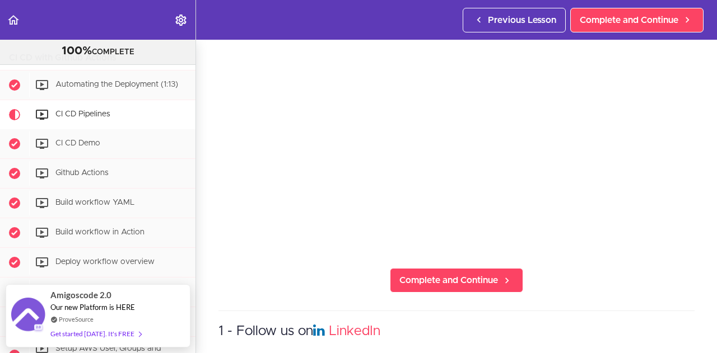
scroll to position [112, 0]
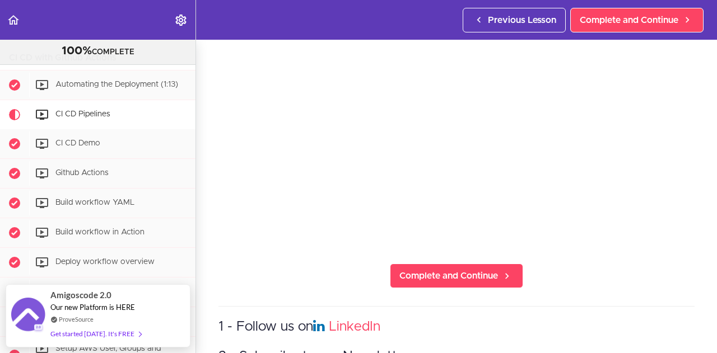
click at [564, 261] on section "Spring Boot & React 100% COMPLETE Couple Things Before We Begin Practice and Jo…" at bounding box center [358, 197] width 717 height 314
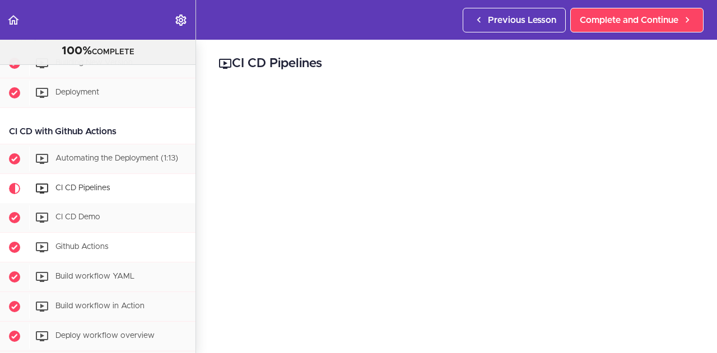
scroll to position [3042, 0]
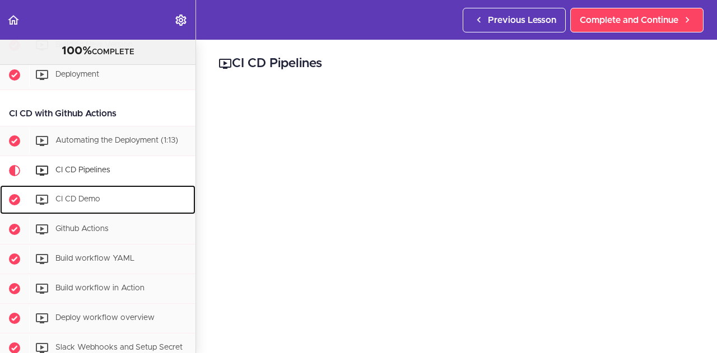
click at [141, 188] on div "CI CD Demo" at bounding box center [112, 200] width 166 height 25
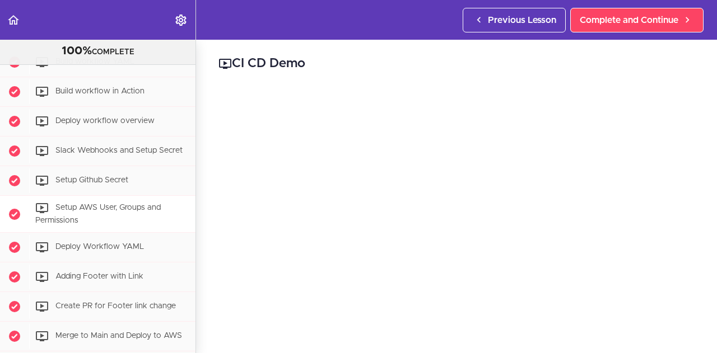
scroll to position [3295, 0]
